Goal: Find contact information: Find contact information

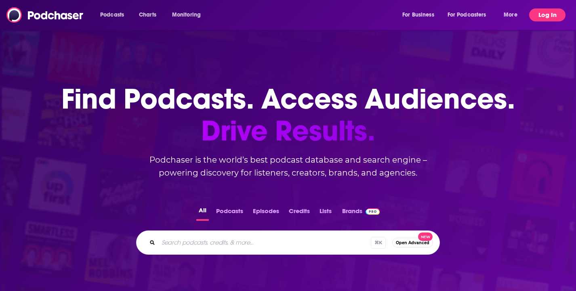
click at [559, 16] on button "Log In" at bounding box center [547, 14] width 36 height 13
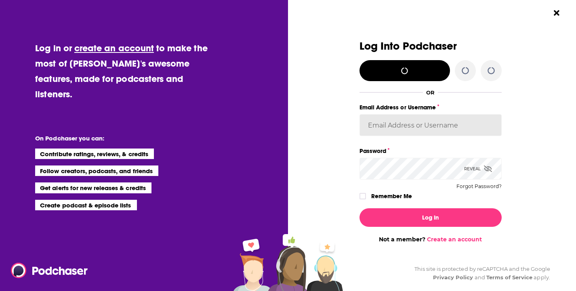
type input "[EMAIL_ADDRESS][DOMAIN_NAME]"
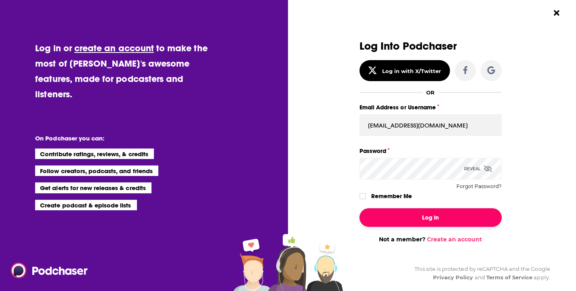
click at [419, 217] on button "Log In" at bounding box center [431, 217] width 142 height 19
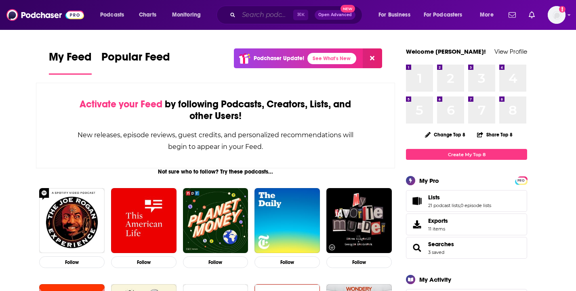
click at [261, 18] on input "Search podcasts, credits, & more..." at bounding box center [266, 14] width 55 height 13
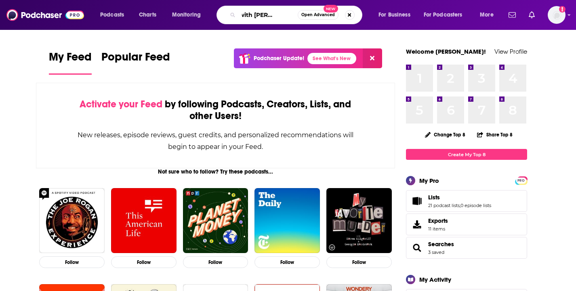
scroll to position [0, 23]
type input "pivot with [PERSON_NAME]"
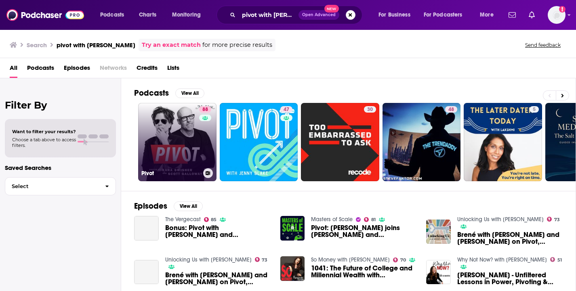
click at [183, 128] on link "88 Pivot" at bounding box center [177, 142] width 78 height 78
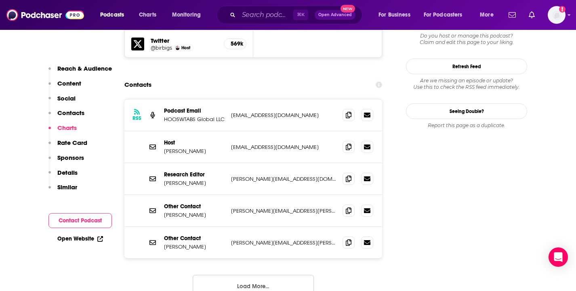
scroll to position [764, 0]
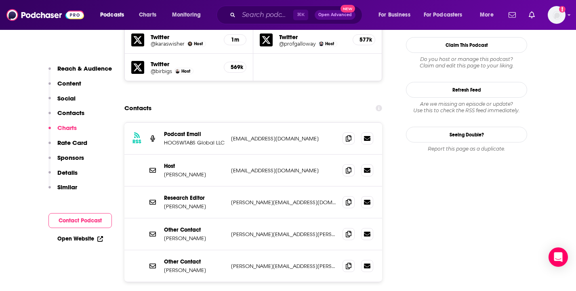
click at [317, 135] on p "[EMAIL_ADDRESS][DOMAIN_NAME]" at bounding box center [283, 138] width 105 height 7
click at [344, 132] on span at bounding box center [349, 138] width 12 height 12
